Goal: Task Accomplishment & Management: Complete application form

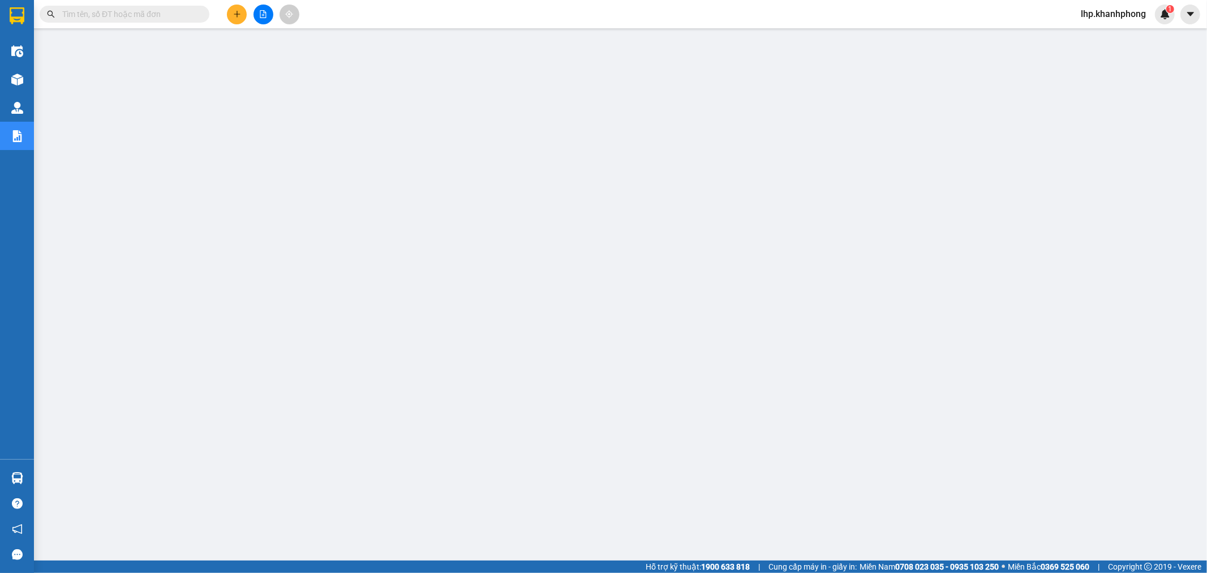
click at [142, 12] on input "text" at bounding box center [129, 14] width 134 height 12
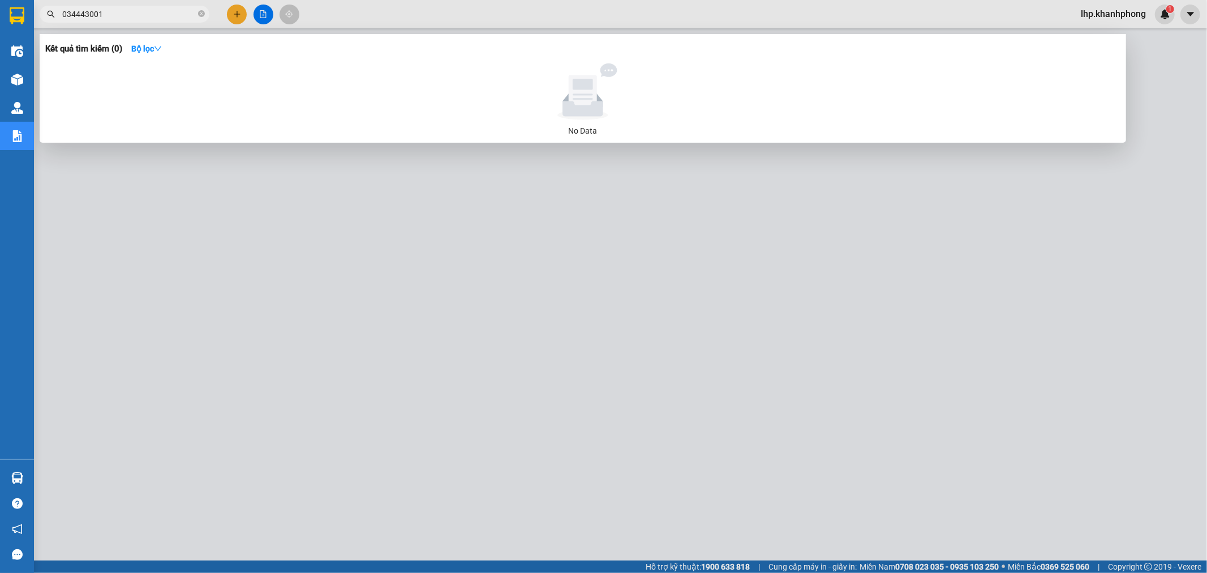
click at [105, 12] on input "034443001" at bounding box center [129, 14] width 134 height 12
click at [105, 13] on input "034443001" at bounding box center [129, 14] width 134 height 12
click at [104, 13] on input "034443001" at bounding box center [129, 14] width 134 height 12
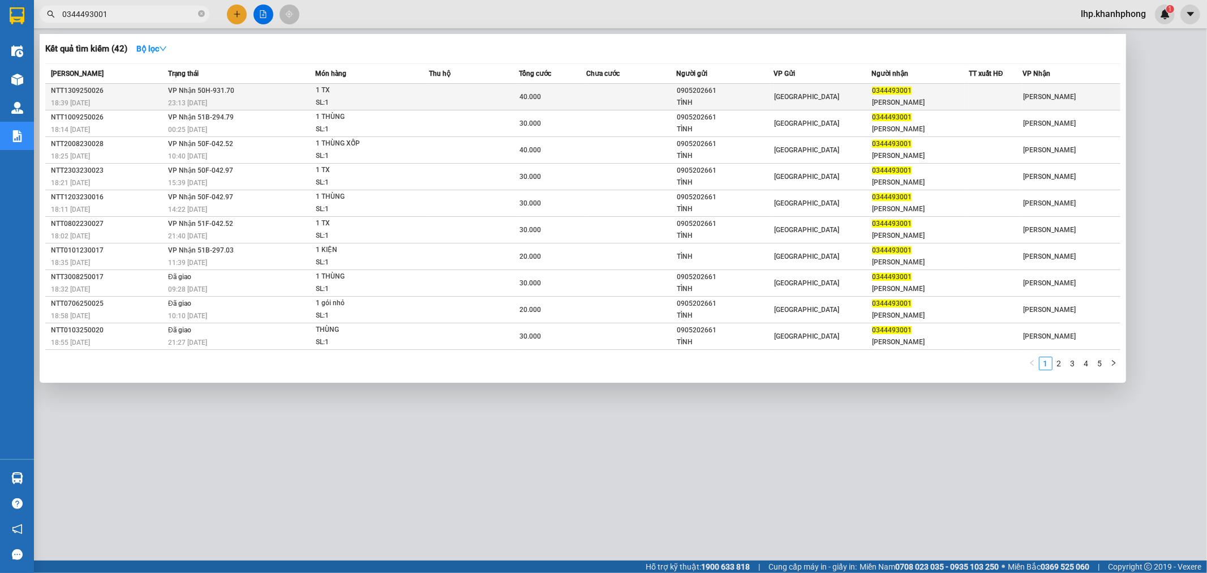
type input "0344493001"
click at [544, 91] on div "40.000" at bounding box center [552, 97] width 66 height 12
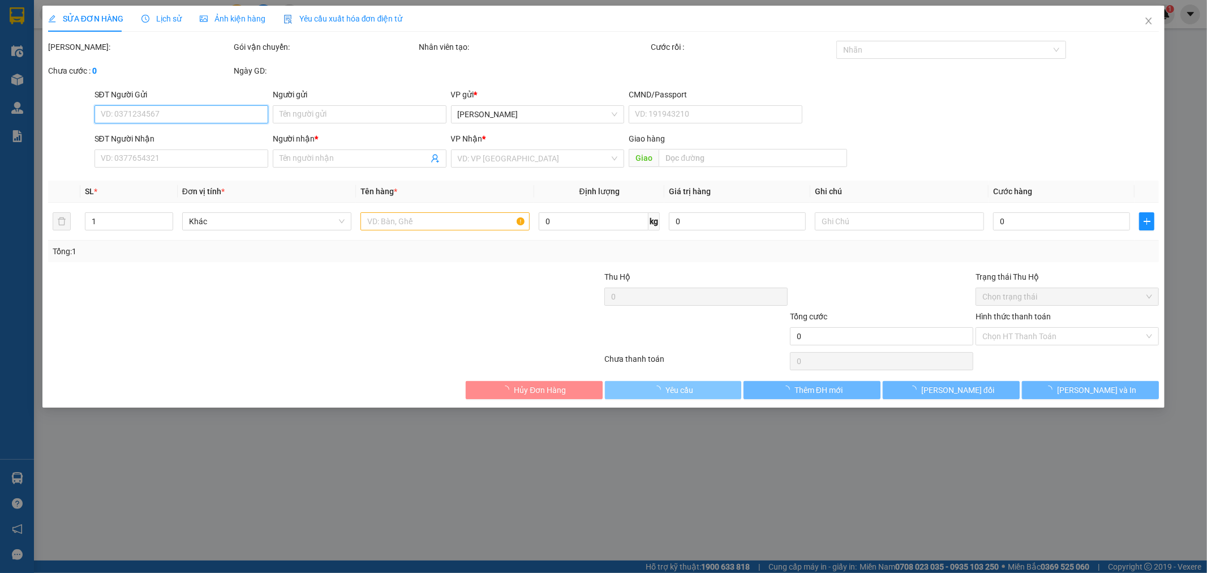
type input "0905202661"
type input "TÌNH"
type input "0344493001"
type input "[PERSON_NAME]"
type input "40.000"
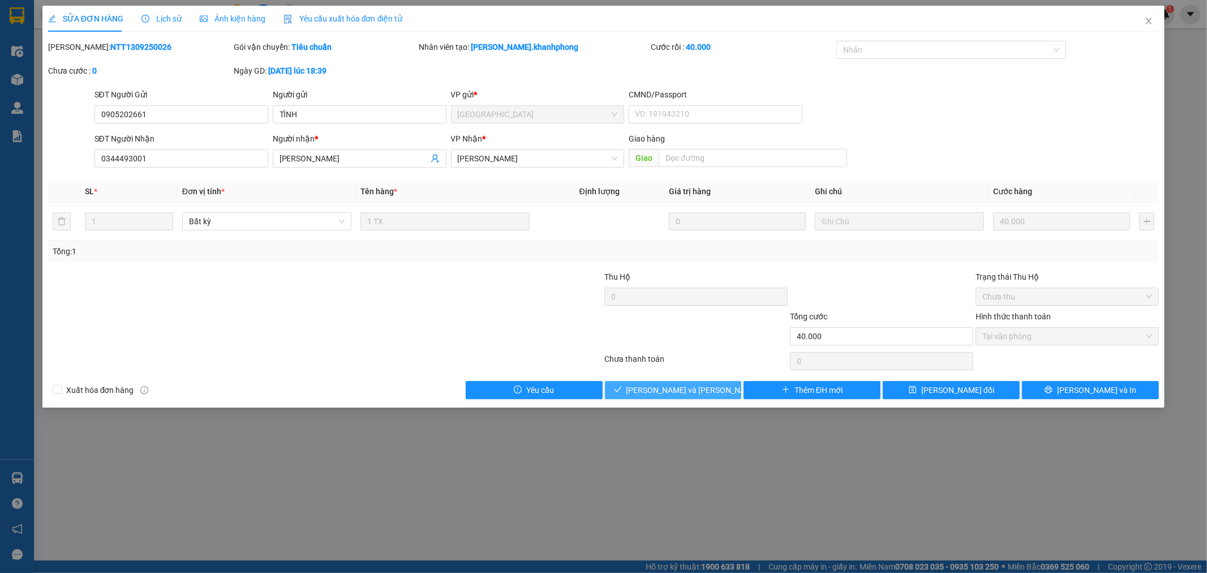
click at [696, 385] on span "[PERSON_NAME] và [PERSON_NAME] hàng" at bounding box center [702, 390] width 153 height 12
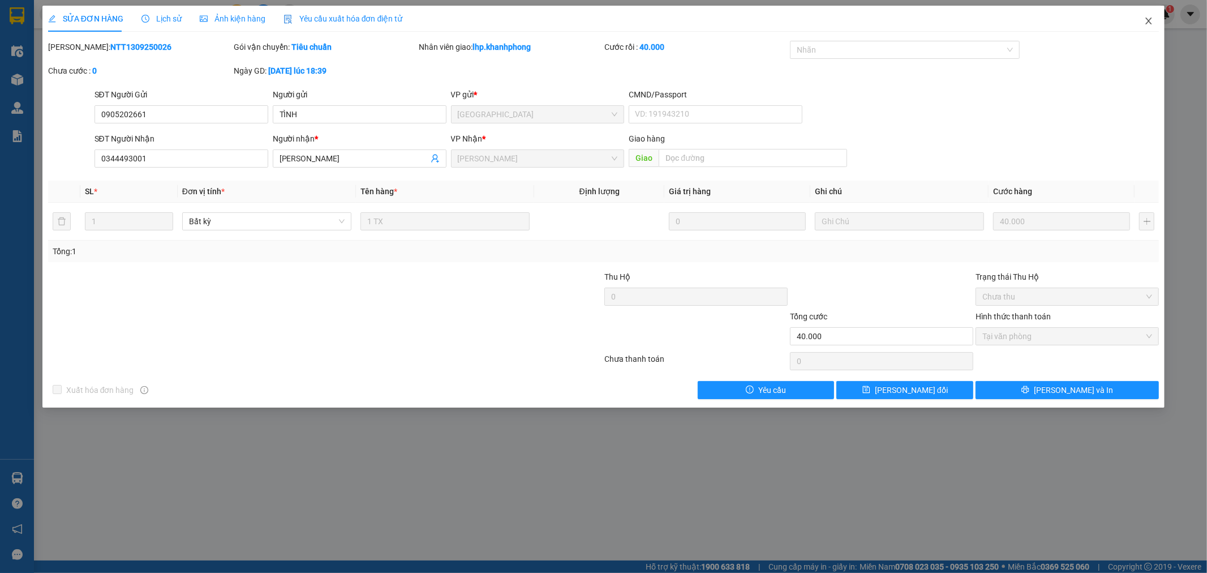
click at [1151, 23] on icon "close" at bounding box center [1148, 20] width 9 height 9
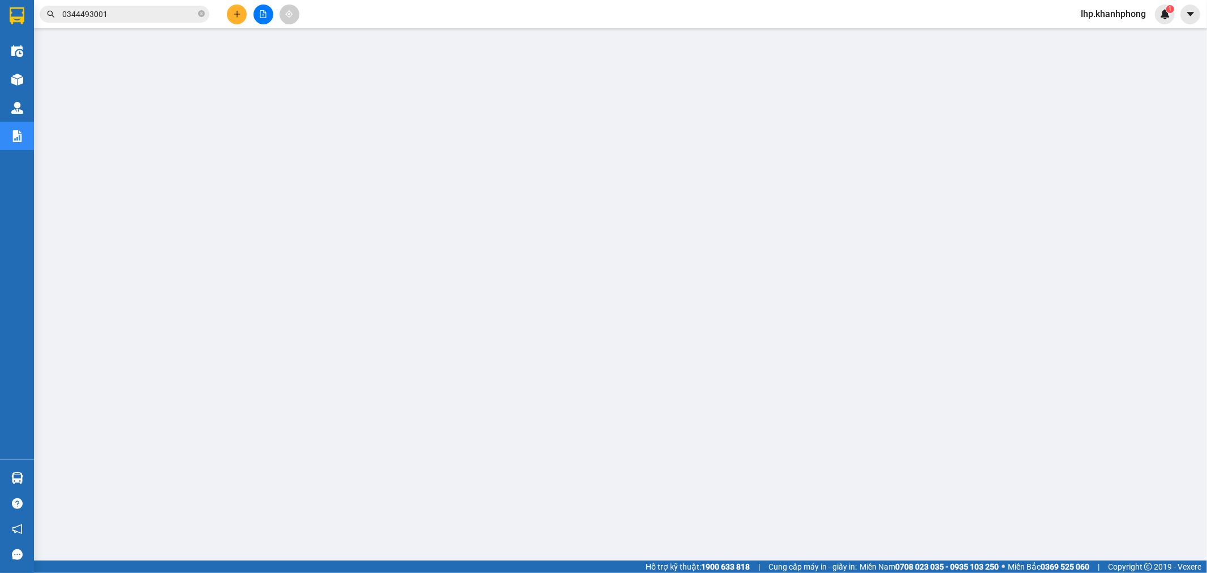
click at [162, 19] on input "0344493001" at bounding box center [129, 14] width 134 height 12
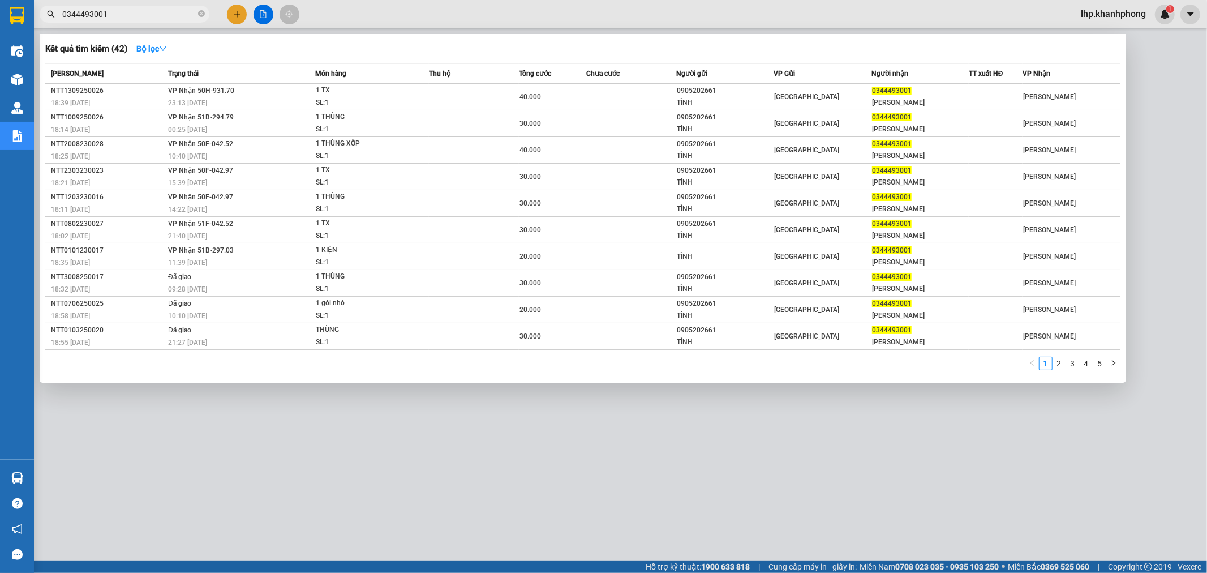
click at [162, 19] on input "0344493001" at bounding box center [129, 14] width 134 height 12
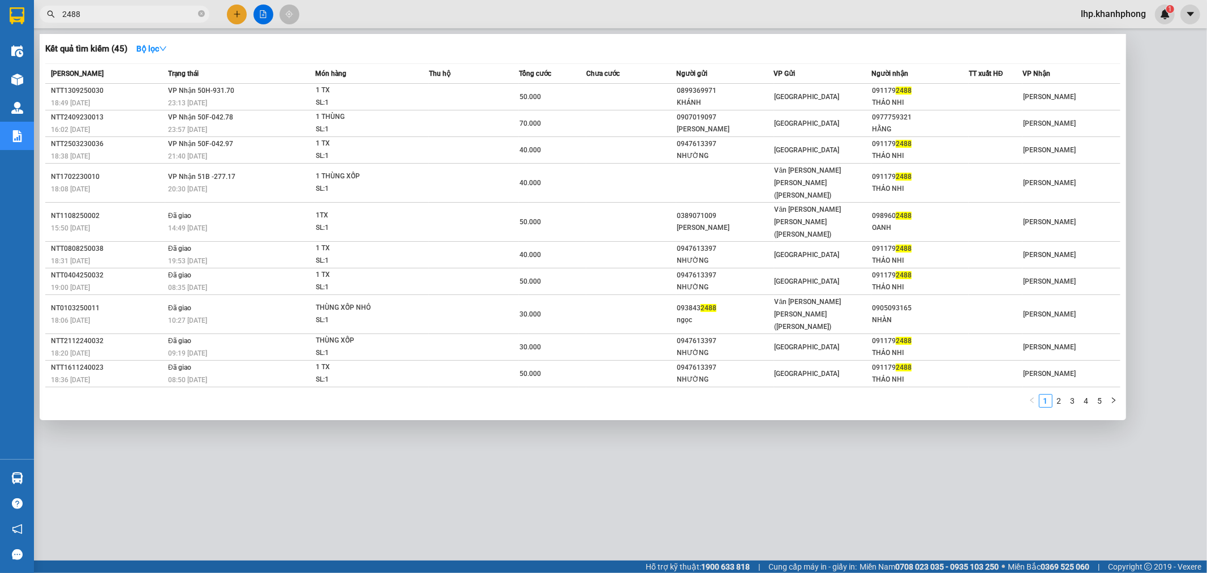
type input "2488"
click at [1013, 479] on div at bounding box center [603, 286] width 1207 height 573
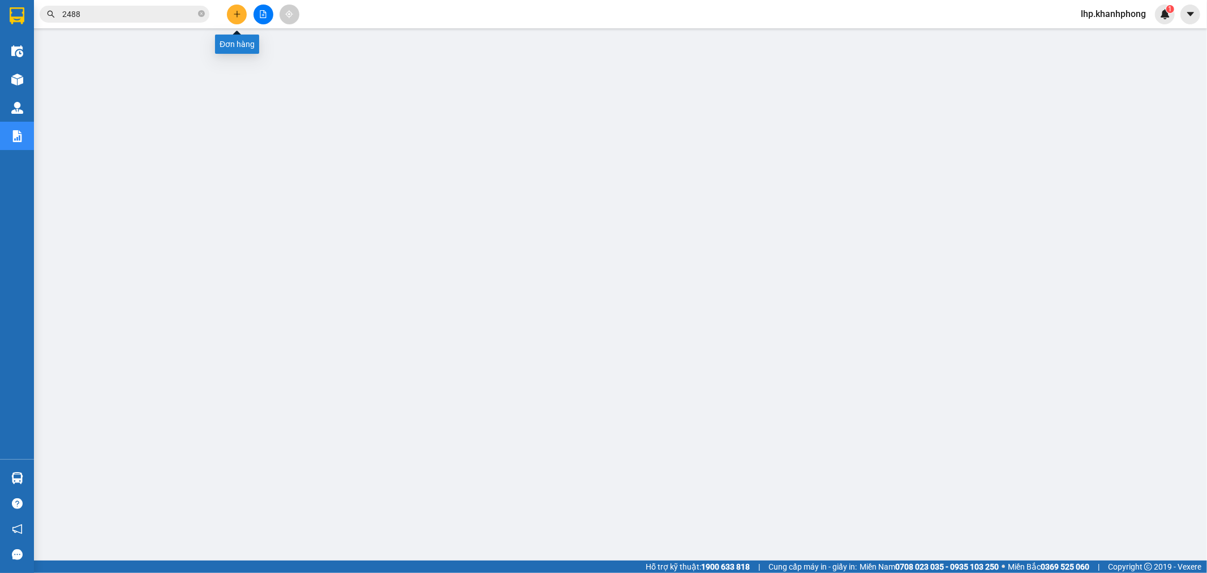
click at [229, 14] on button at bounding box center [237, 15] width 20 height 20
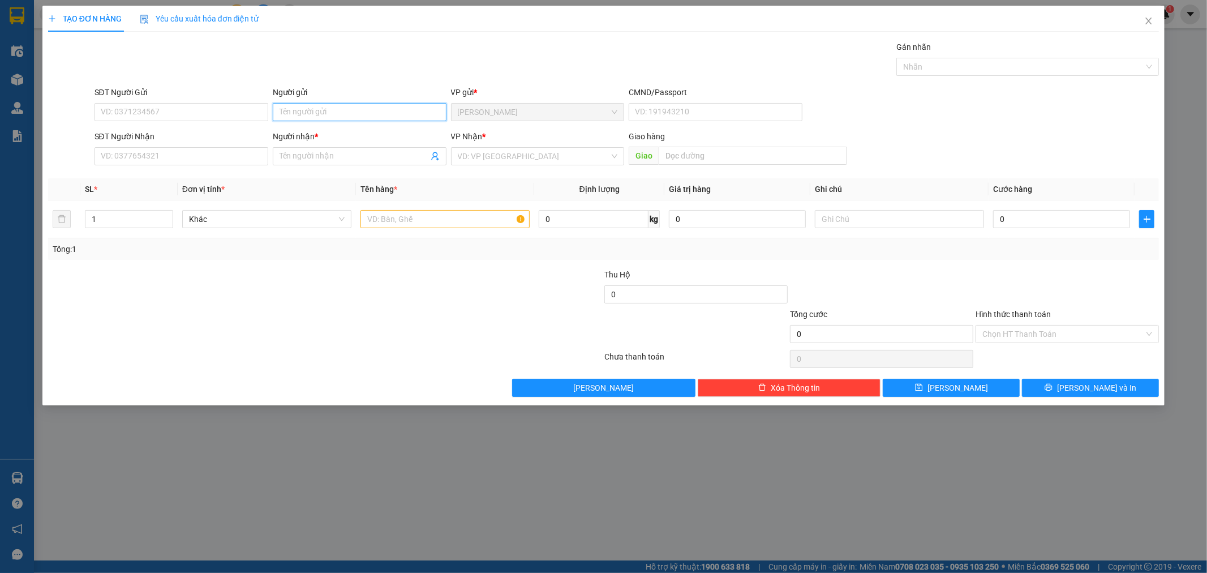
click at [371, 106] on input "Người gửi" at bounding box center [360, 112] width 174 height 18
type input "hồng"
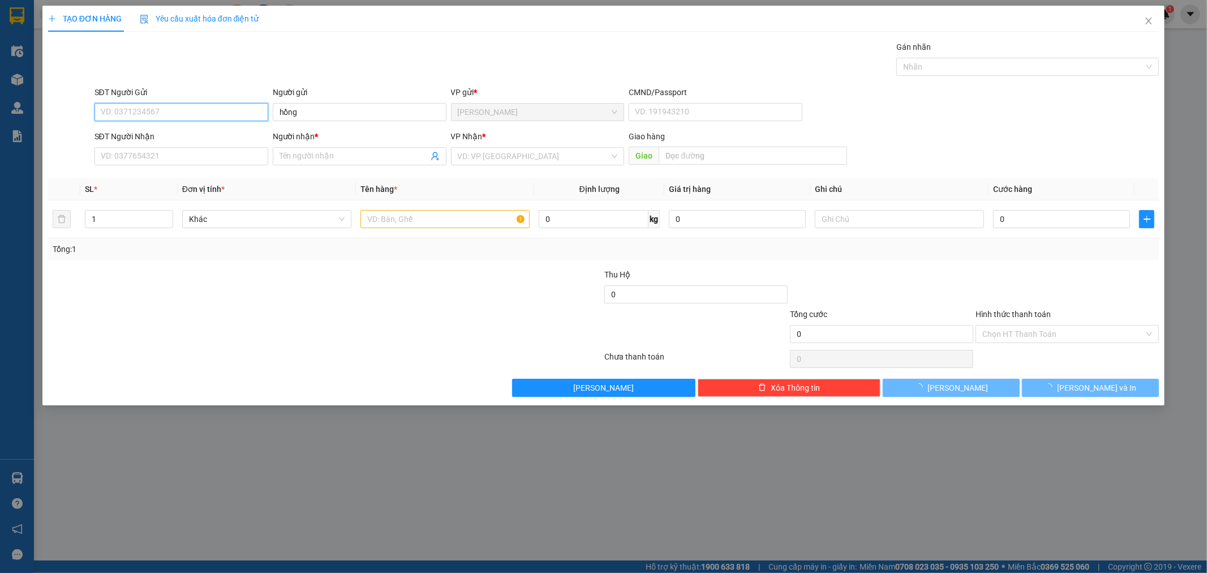
click at [189, 115] on input "SĐT Người Gửi" at bounding box center [181, 112] width 174 height 18
type input "0"
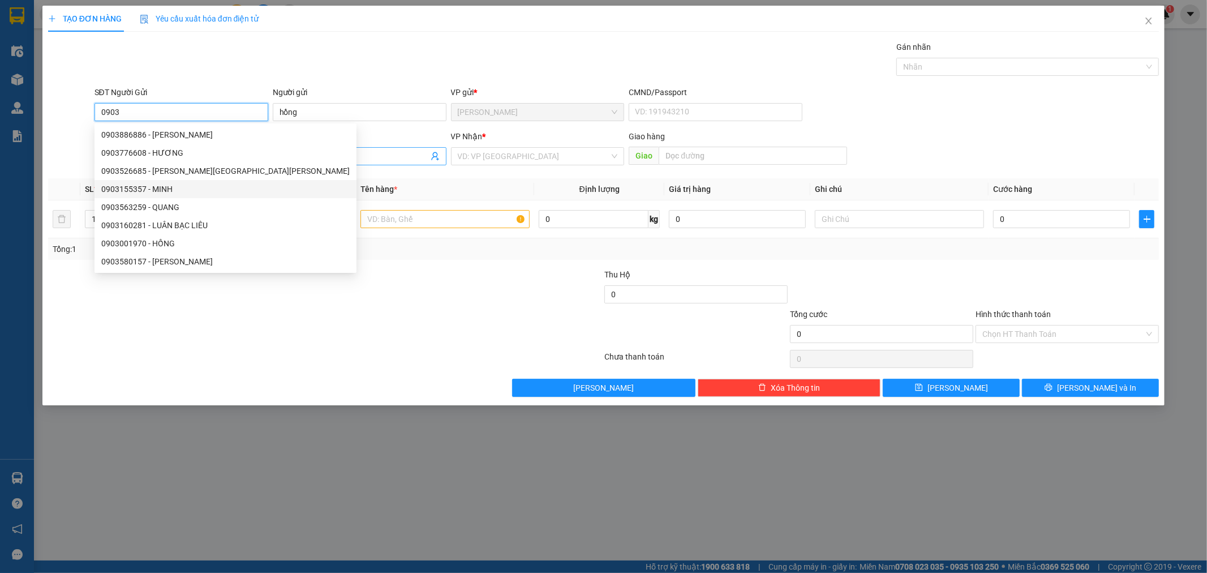
type input "0903"
click at [308, 161] on input "Người nhận *" at bounding box center [353, 156] width 149 height 12
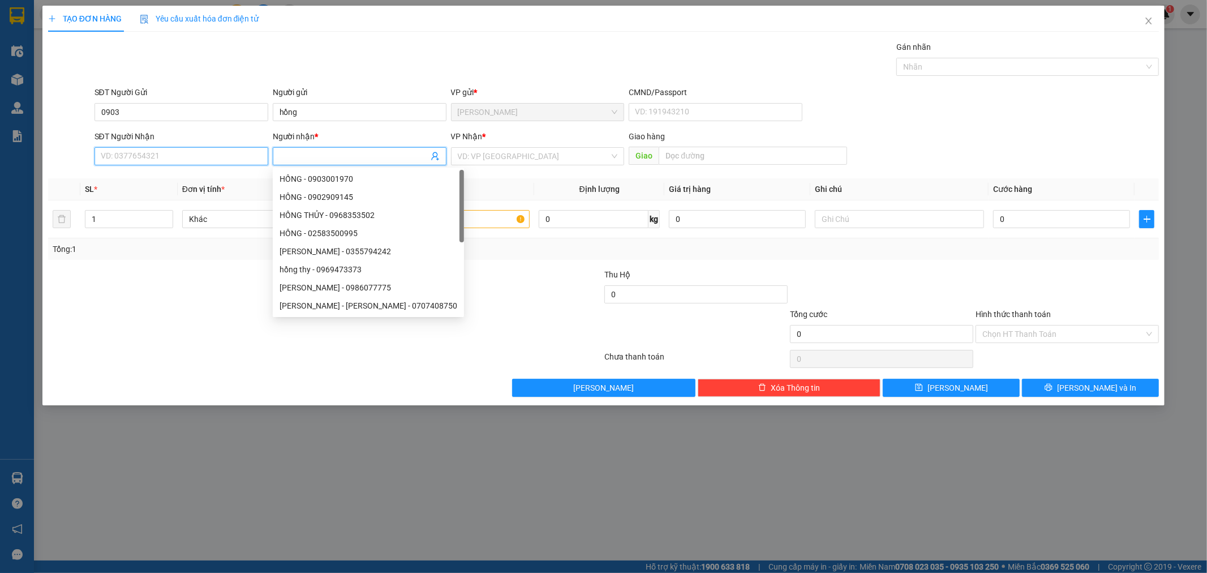
click at [220, 160] on input "SĐT Người Nhận" at bounding box center [181, 156] width 174 height 18
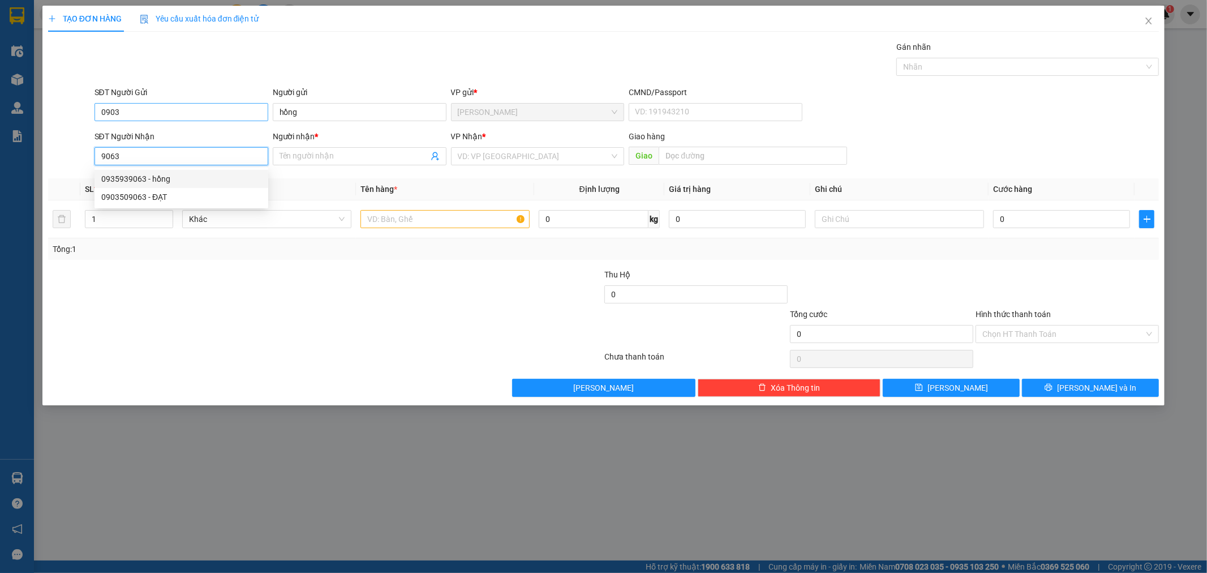
type input "9063"
click at [173, 109] on input "0903" at bounding box center [181, 112] width 174 height 18
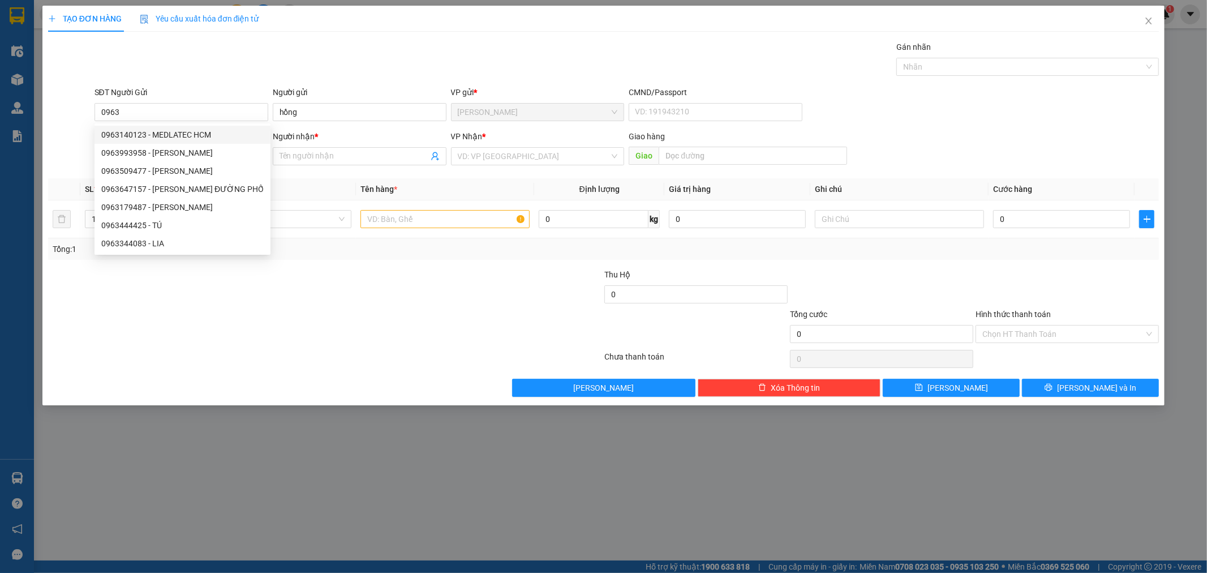
click at [300, 64] on div "Gói vận chuyển * Tiêu chuẩn Gán nhãn Nhãn" at bounding box center [626, 61] width 1069 height 40
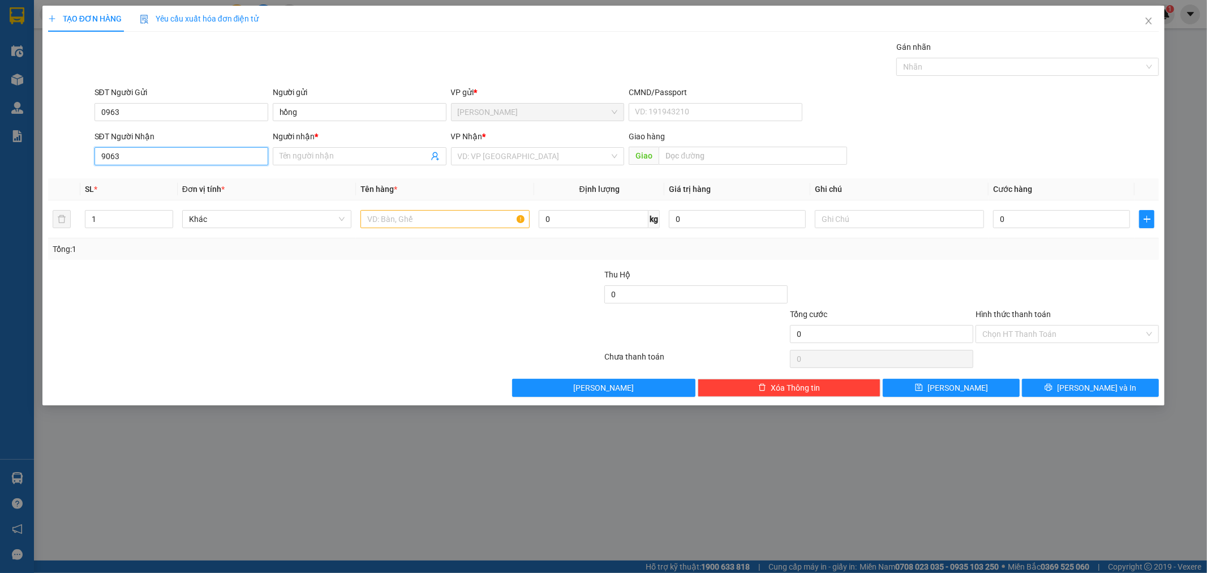
click at [173, 160] on input "9063" at bounding box center [181, 156] width 174 height 18
click at [148, 111] on input "0963" at bounding box center [181, 112] width 174 height 18
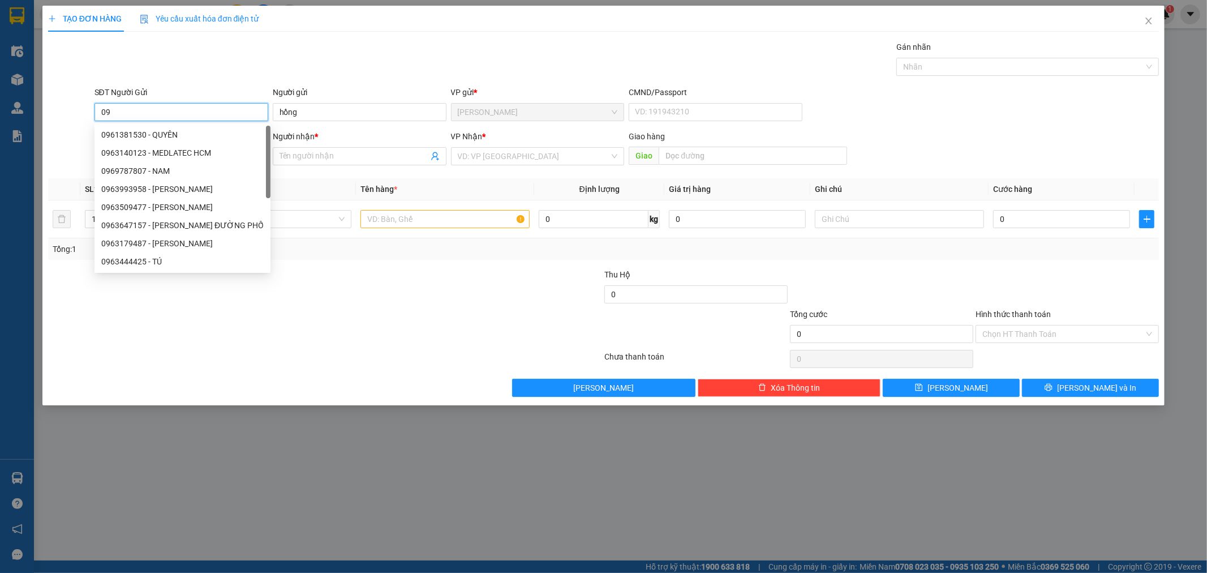
type input "0"
click at [216, 61] on div "Gói vận chuyển * Tiêu chuẩn Gán nhãn Nhãn" at bounding box center [626, 61] width 1069 height 40
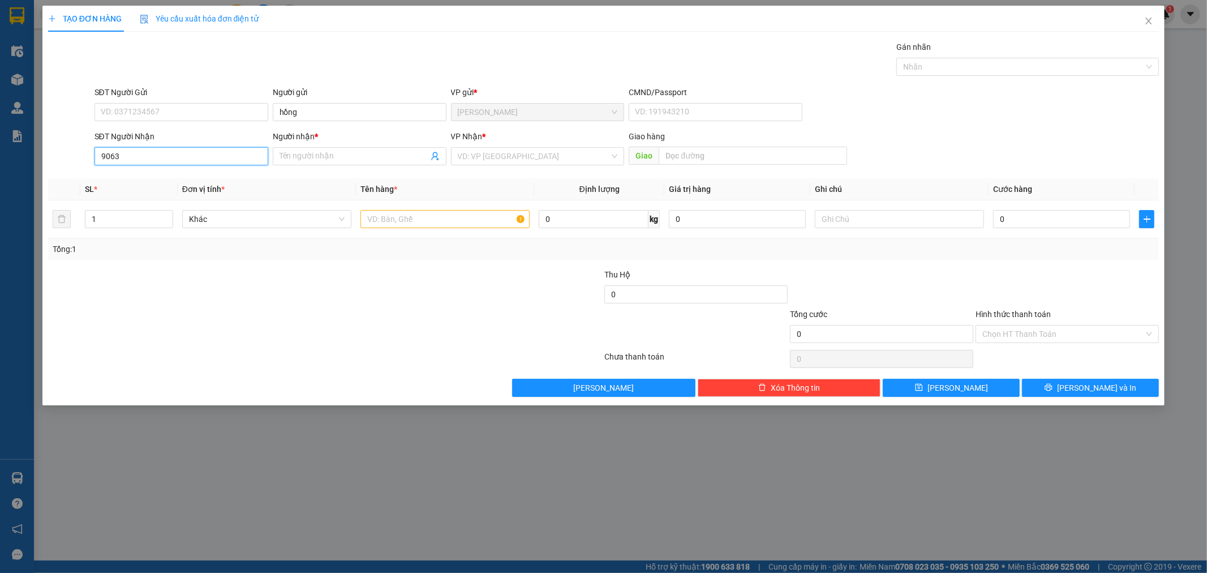
click at [203, 156] on input "9063" at bounding box center [181, 156] width 174 height 18
click at [201, 156] on input "9063" at bounding box center [181, 156] width 174 height 18
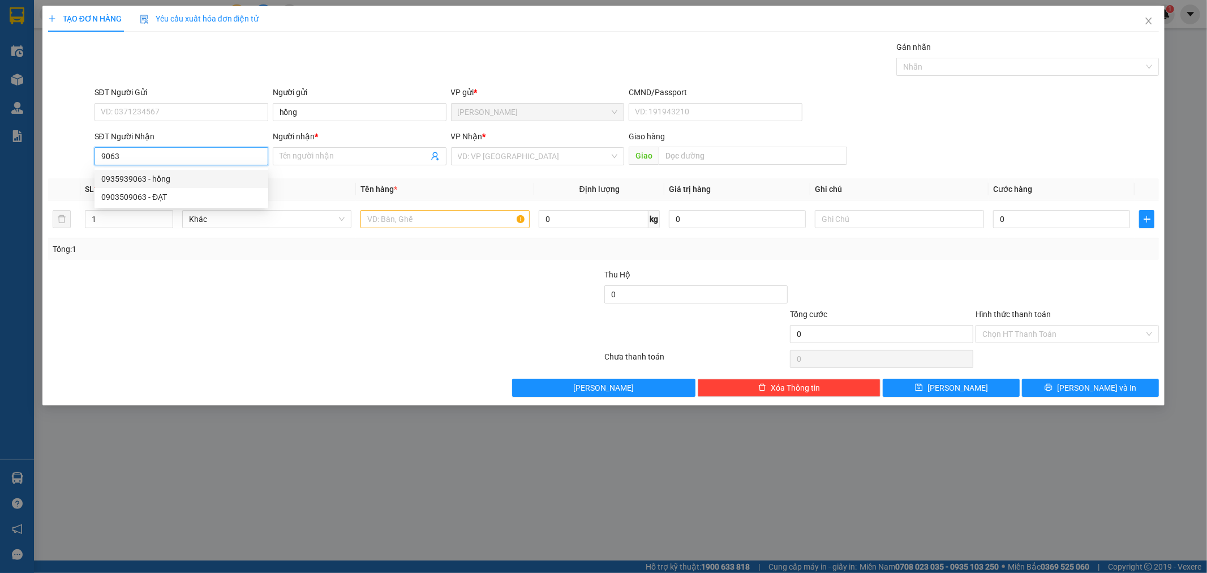
click at [158, 184] on div "0935939063 - hồng" at bounding box center [181, 179] width 160 height 12
type input "0935939063"
type input "hồng"
click at [433, 221] on input "text" at bounding box center [444, 219] width 169 height 18
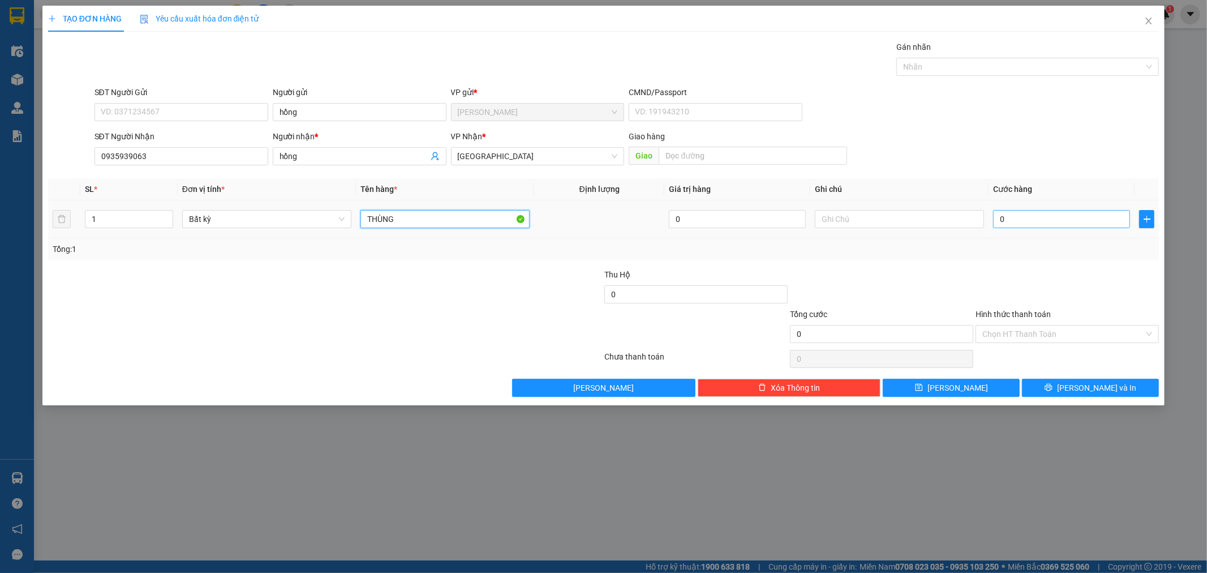
type input "THÙNG"
click at [1062, 225] on input "0" at bounding box center [1061, 219] width 137 height 18
click at [343, 112] on input "hồng" at bounding box center [360, 112] width 174 height 18
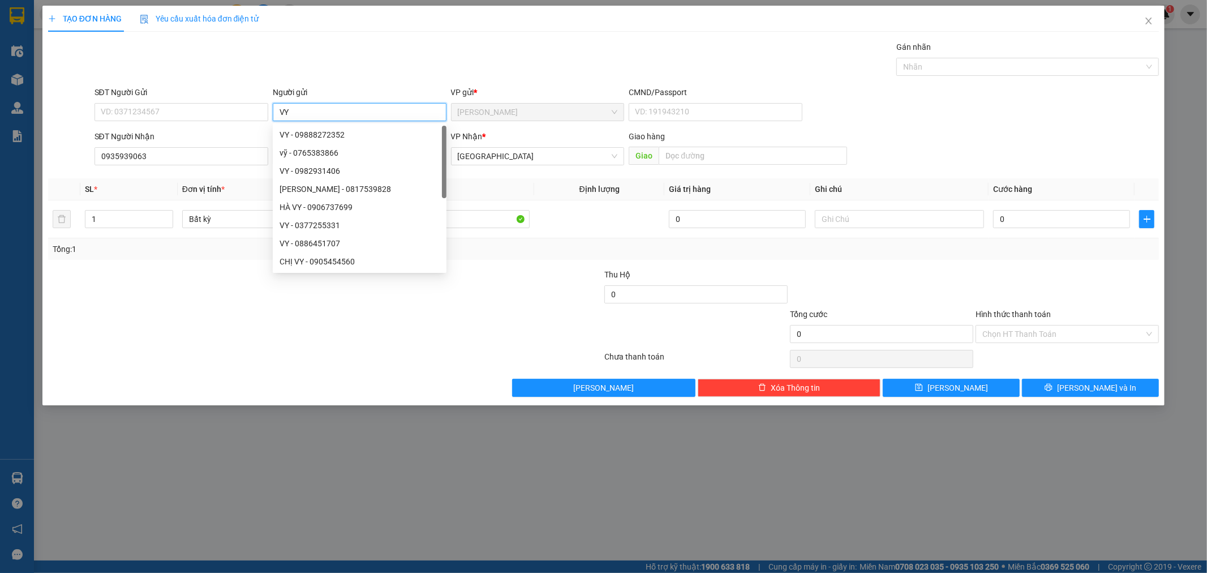
type input "VY"
click at [952, 84] on div "Transit Pickup Surcharge Ids Transit Deliver Surcharge Ids Transit Deliver Surc…" at bounding box center [603, 219] width 1111 height 356
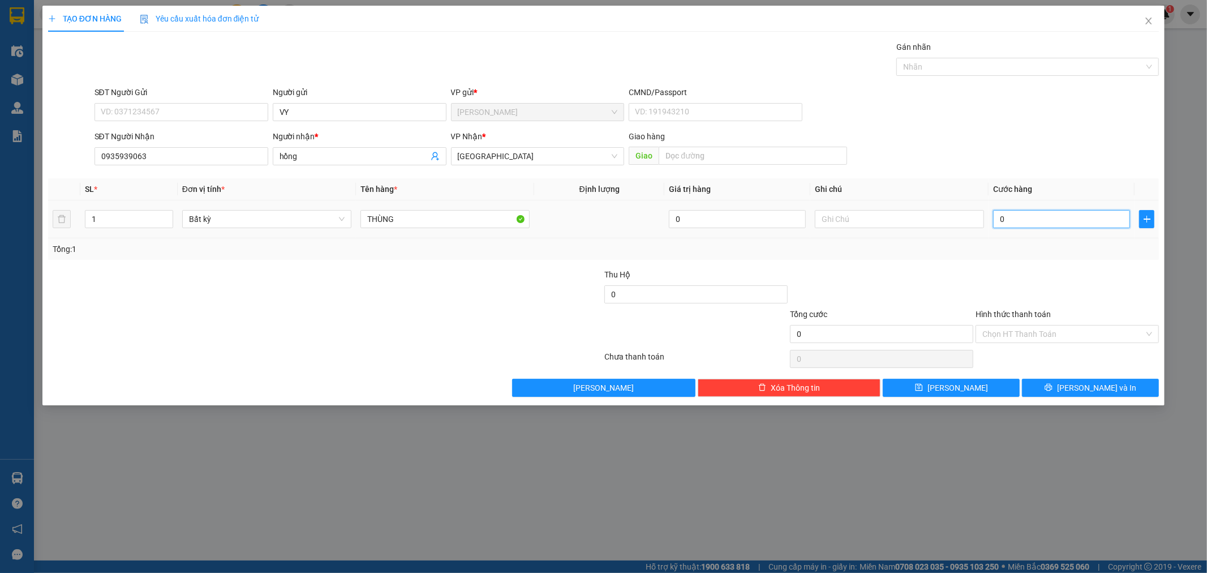
click at [1062, 222] on input "0" at bounding box center [1061, 219] width 137 height 18
type input "5"
type input "50"
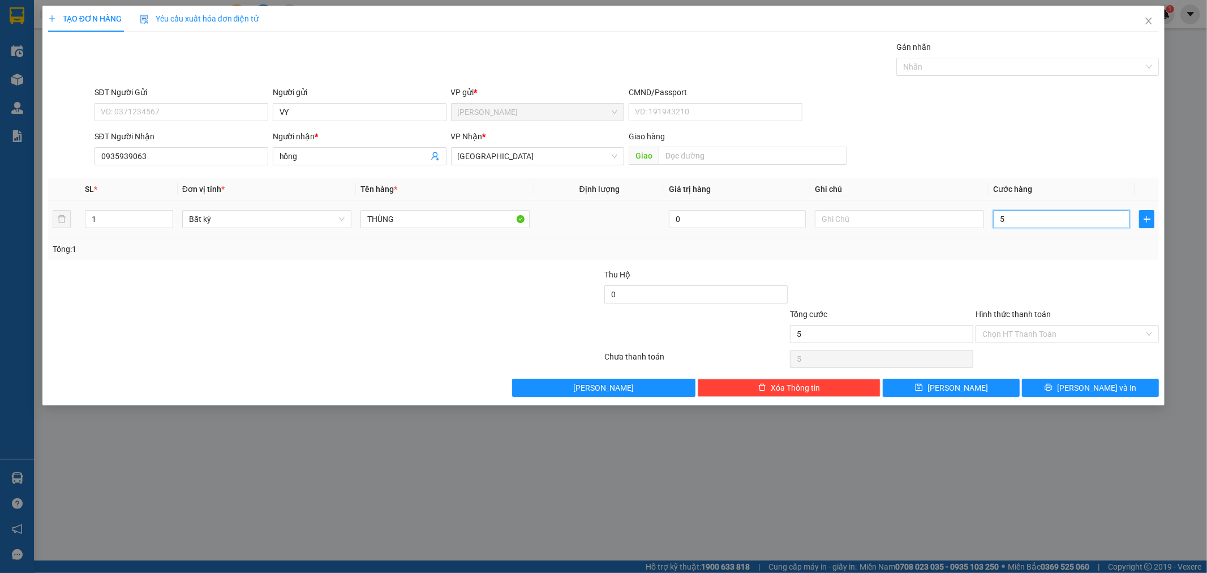
type input "50"
type input "50.000"
click at [1056, 275] on div at bounding box center [1067, 288] width 186 height 40
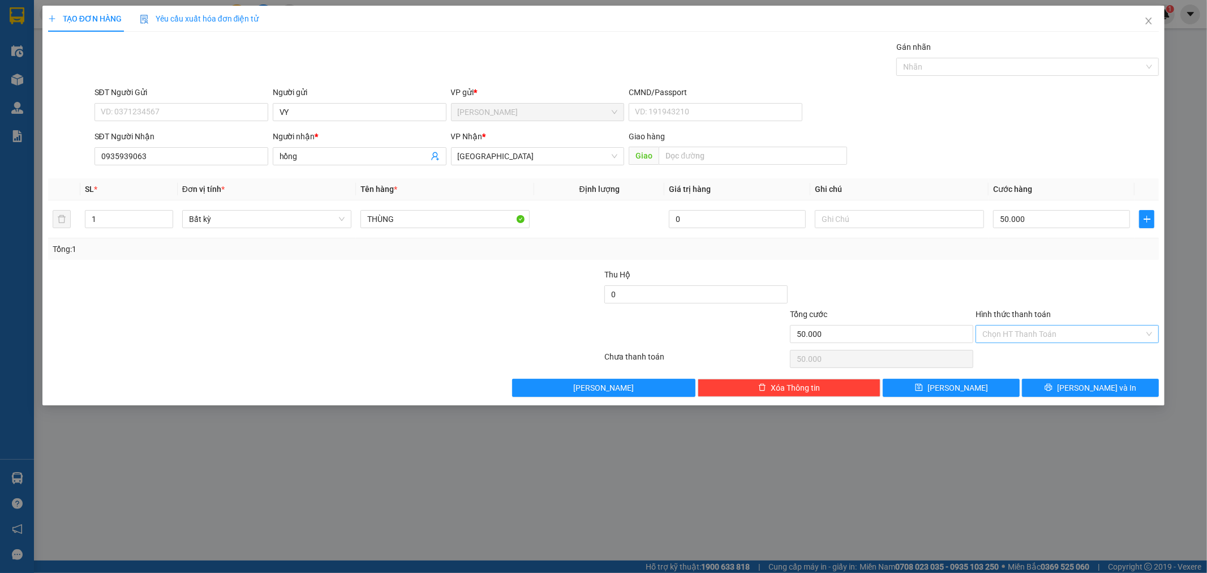
click at [1034, 332] on input "Hình thức thanh toán" at bounding box center [1063, 333] width 162 height 17
click at [1025, 356] on div "Tại văn phòng" at bounding box center [1068, 356] width 170 height 12
type input "0"
click at [1078, 382] on button "[PERSON_NAME] và In" at bounding box center [1090, 387] width 137 height 18
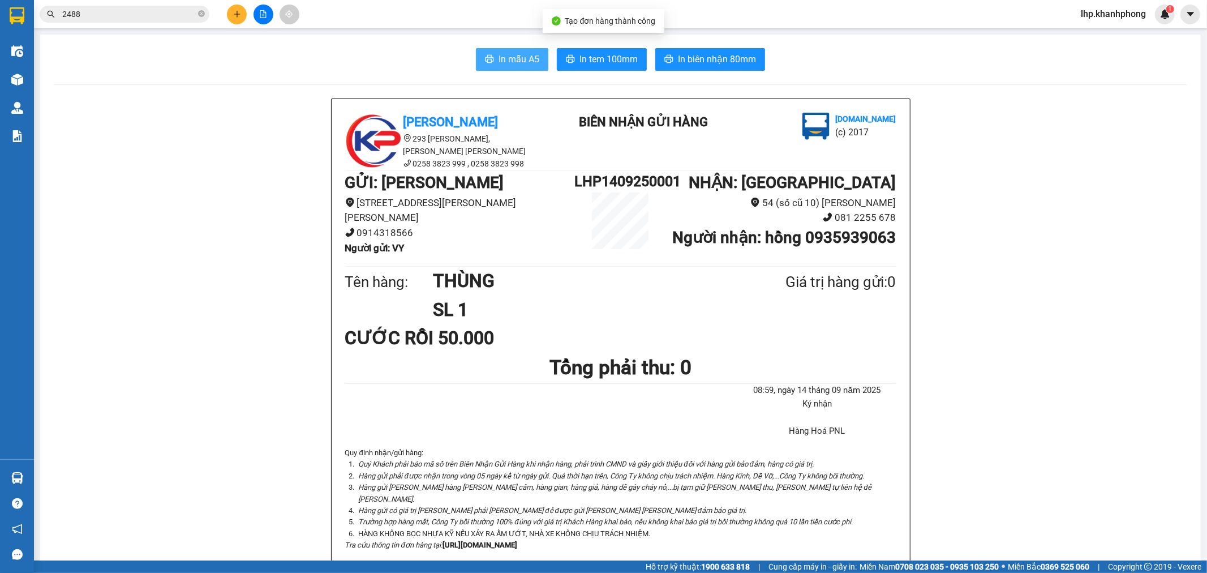
click at [499, 54] on span "In mẫu A5" at bounding box center [518, 59] width 41 height 14
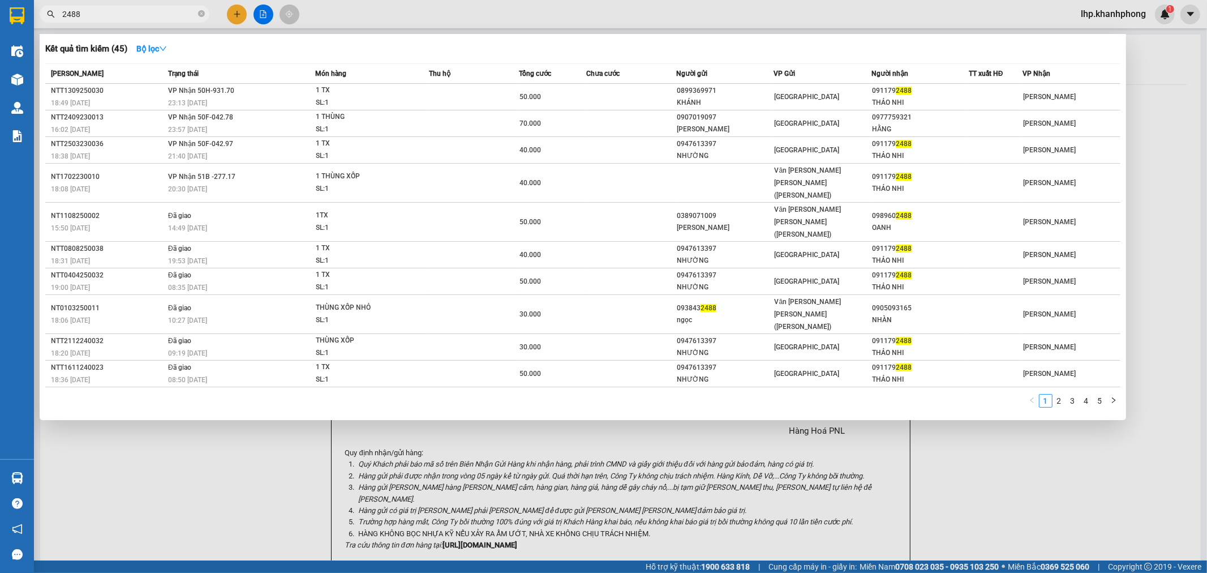
click at [137, 19] on input "2488" at bounding box center [129, 14] width 134 height 12
type input "2488"
click at [728, 104] on div "KHÁNH" at bounding box center [725, 103] width 96 height 12
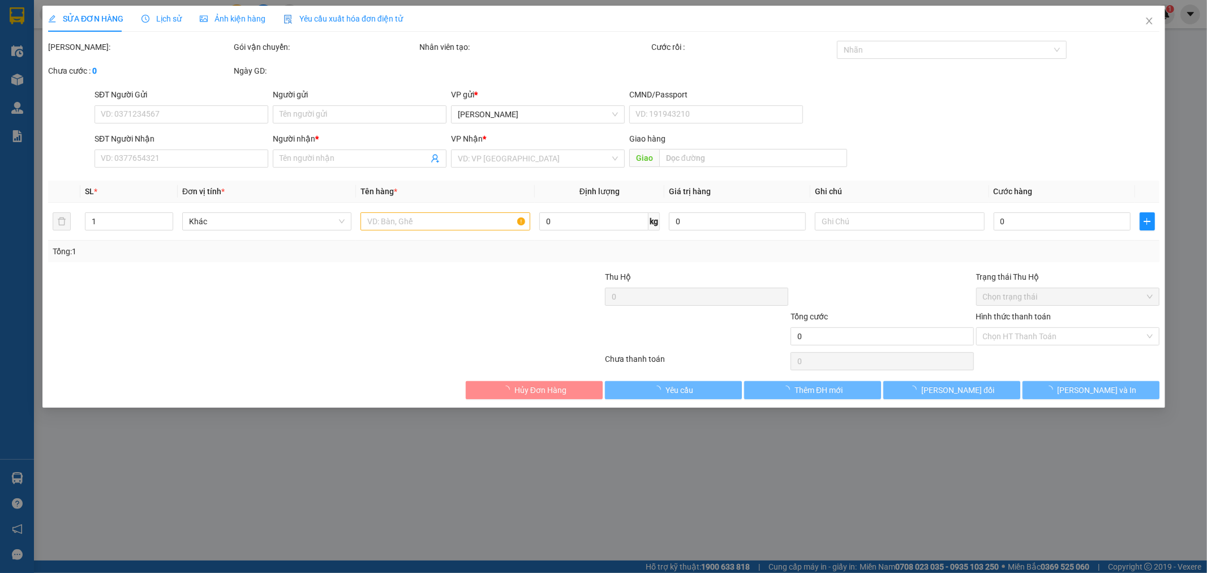
type input "0899369971"
type input "KHÁNH"
type input "0911792488"
type input "THẢO NHI"
type input "50.000"
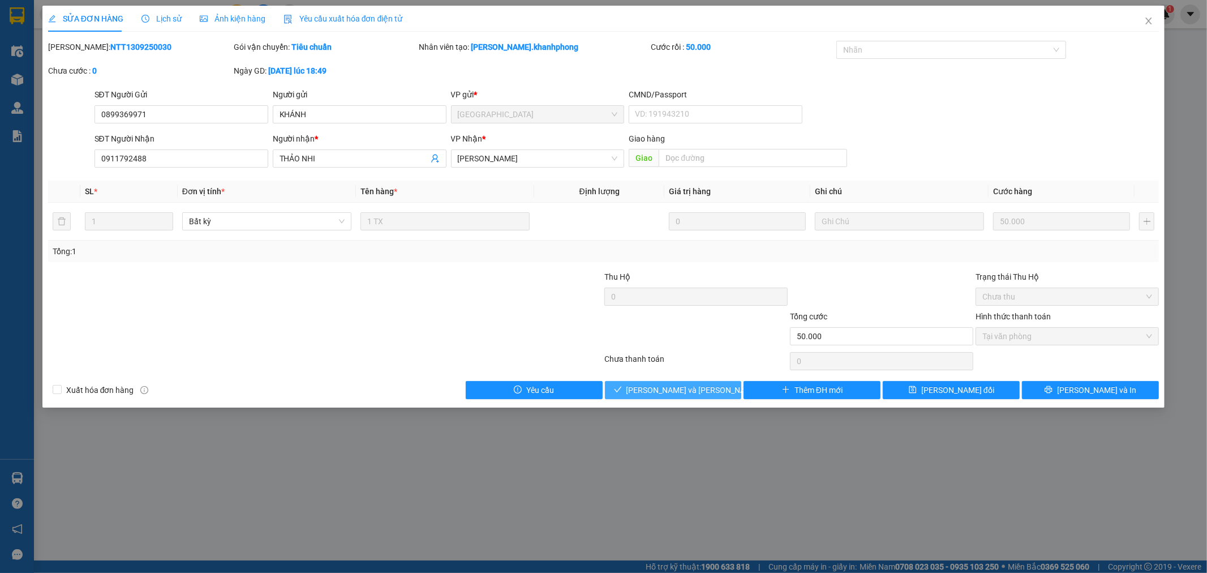
click at [678, 389] on span "[PERSON_NAME] và [PERSON_NAME] hàng" at bounding box center [702, 390] width 153 height 12
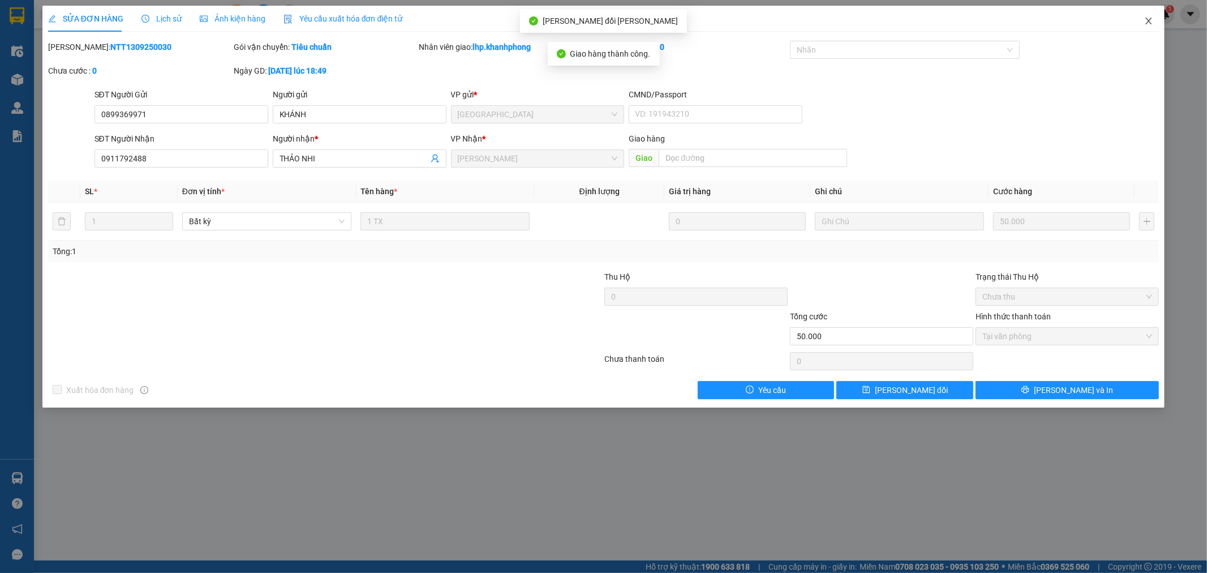
click at [1150, 23] on icon "close" at bounding box center [1149, 21] width 6 height 7
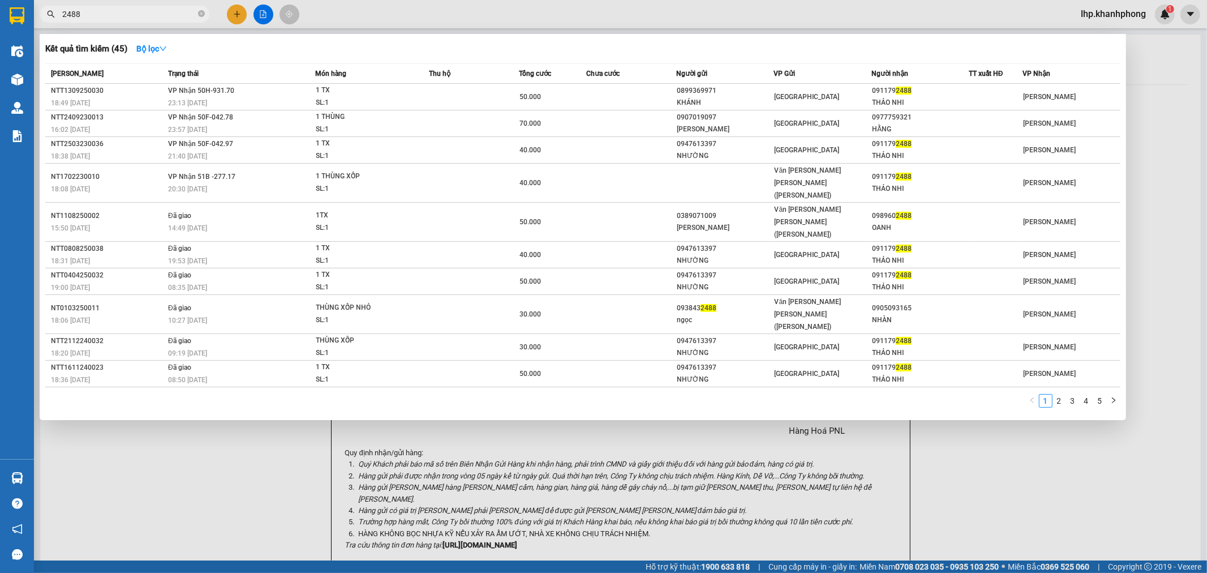
click at [162, 16] on input "2488" at bounding box center [129, 14] width 134 height 12
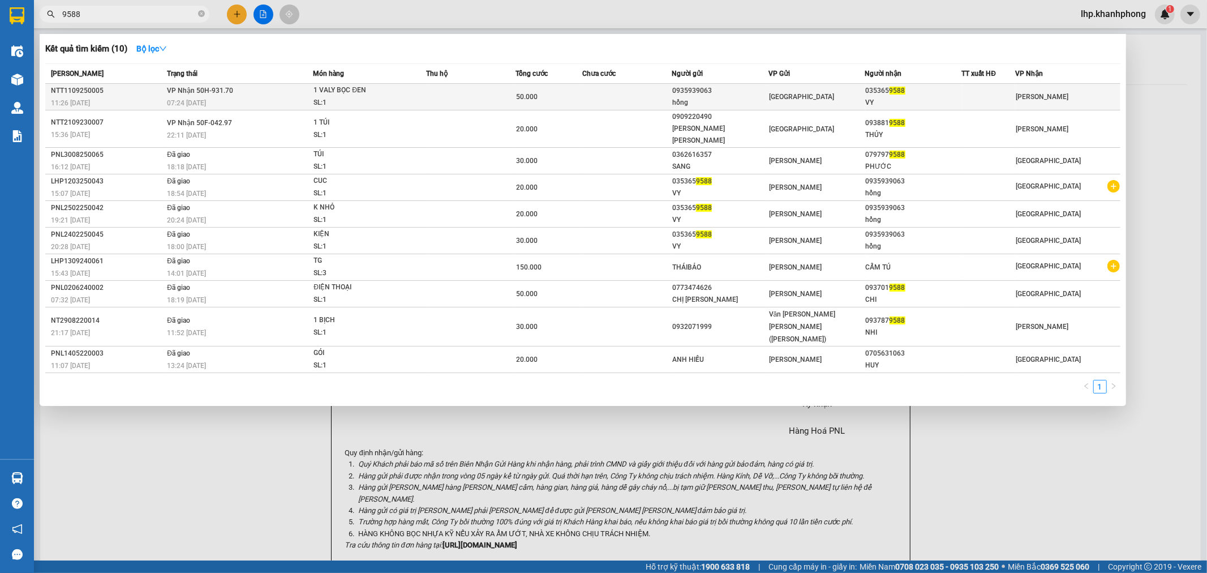
type input "9588"
click at [530, 98] on span "50.000" at bounding box center [526, 97] width 21 height 8
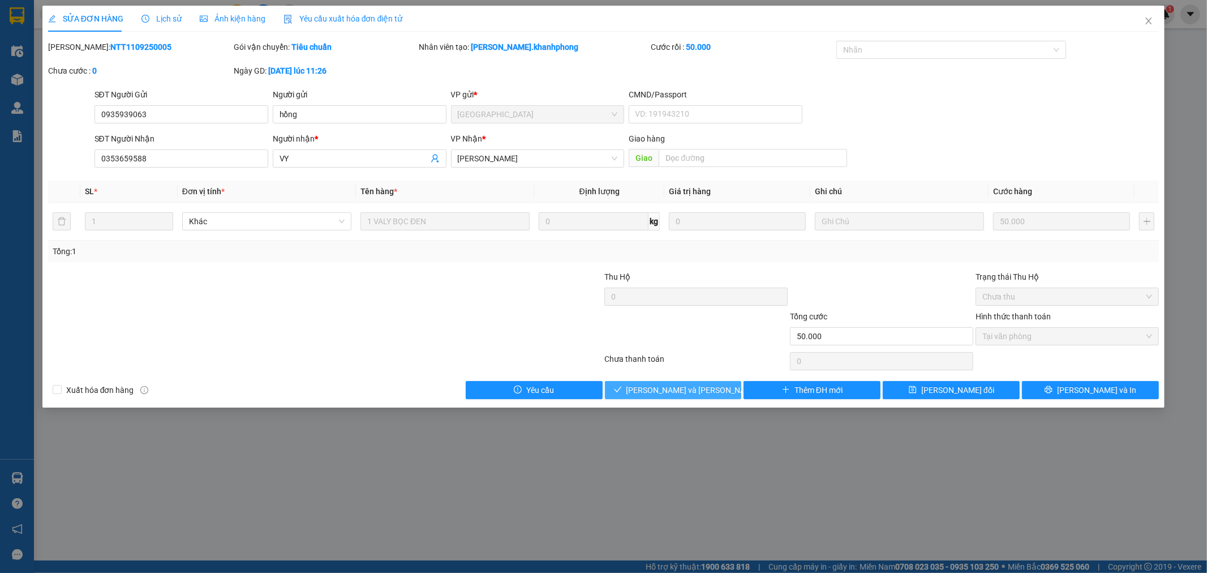
click at [673, 385] on span "[PERSON_NAME] và [PERSON_NAME] hàng" at bounding box center [702, 390] width 153 height 12
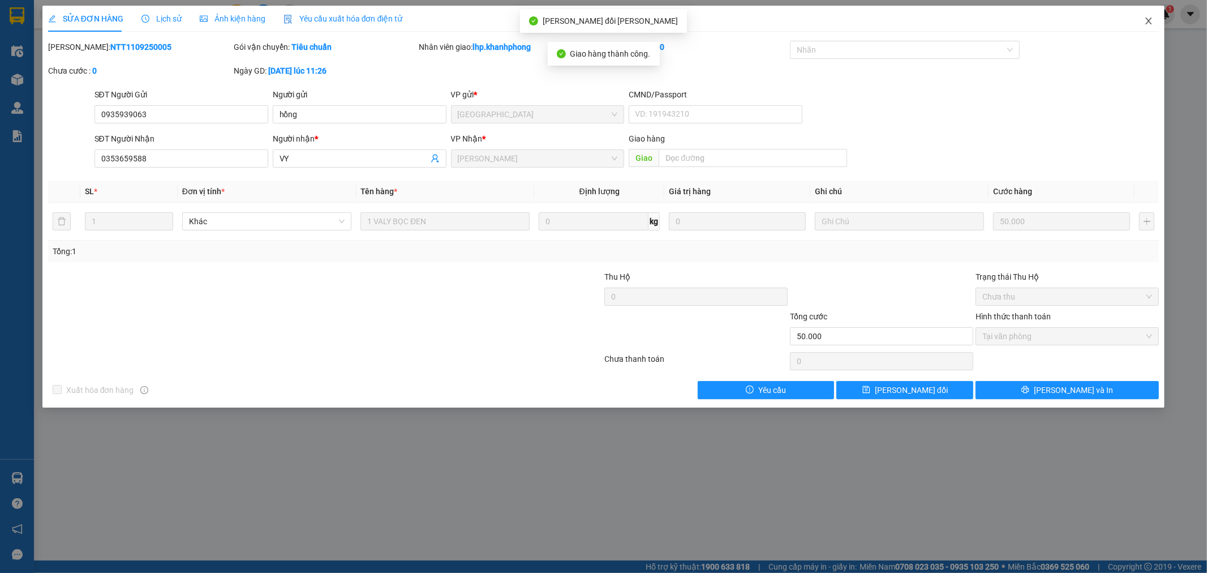
click at [1144, 23] on icon "close" at bounding box center [1148, 20] width 9 height 9
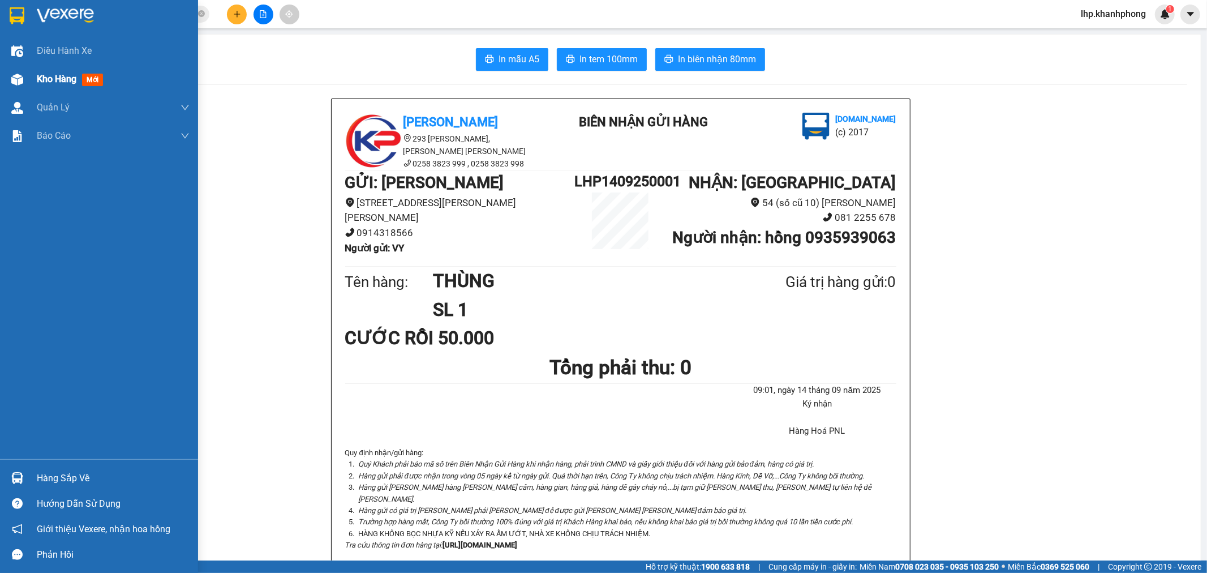
drag, startPoint x: 49, startPoint y: 74, endPoint x: 77, endPoint y: 72, distance: 28.3
click at [49, 74] on span "Kho hàng" at bounding box center [57, 79] width 40 height 11
